Goal: Contribute content: Add original content to the website for others to see

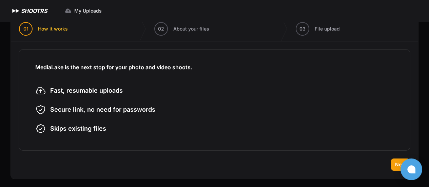
scroll to position [42, 0]
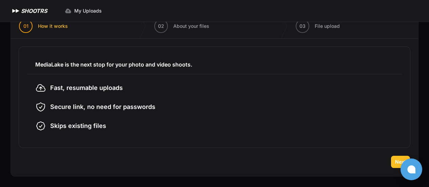
click at [398, 164] on span "Next" at bounding box center [400, 161] width 11 height 7
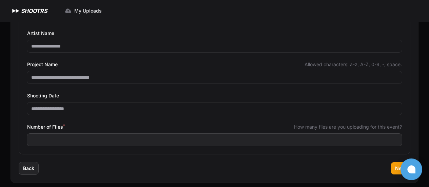
scroll to position [90, 0]
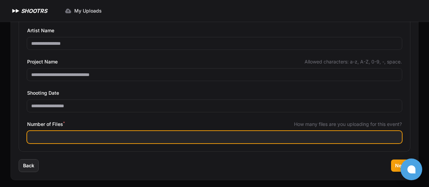
click at [138, 135] on input "Number of Files *" at bounding box center [214, 137] width 375 height 12
type input "***"
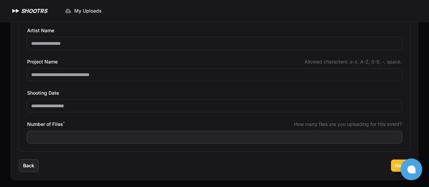
click at [395, 167] on button "Next" at bounding box center [400, 165] width 19 height 12
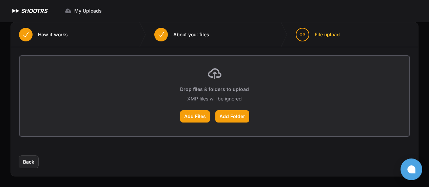
scroll to position [33, 0]
click at [237, 117] on label "Add Folder" at bounding box center [232, 116] width 34 height 12
click at [0, 0] on input "Add Folder" at bounding box center [0, 0] width 0 height 0
click at [227, 118] on label "Add Folder" at bounding box center [232, 116] width 34 height 12
click at [0, 0] on input "Add Folder" at bounding box center [0, 0] width 0 height 0
